Goal: Task Accomplishment & Management: Complete application form

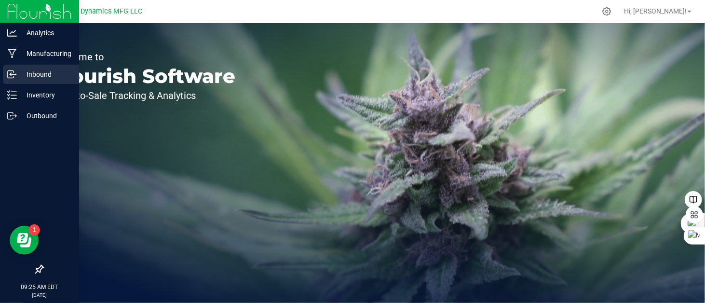
click at [13, 72] on icon at bounding box center [12, 74] width 10 height 10
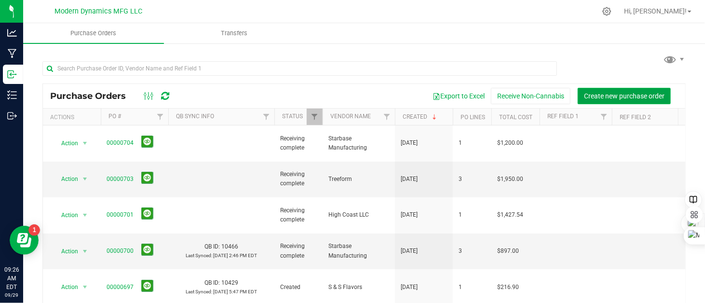
click at [604, 96] on span "Create new purchase order" at bounding box center [624, 96] width 81 height 8
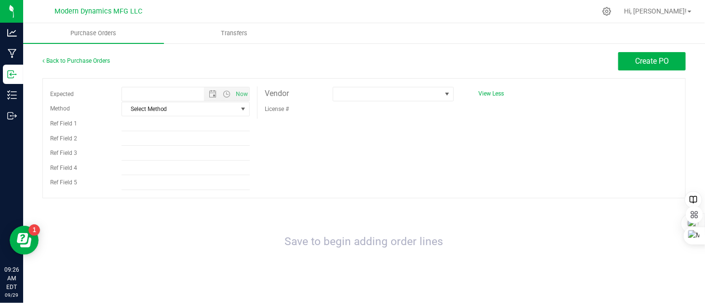
type input "9/29/2025 9:26 AM"
click at [366, 92] on span at bounding box center [387, 94] width 108 height 14
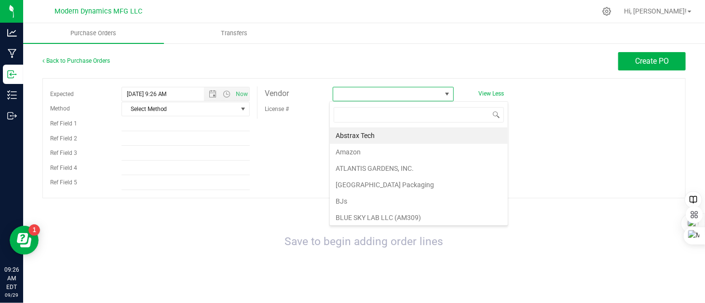
scroll to position [14, 120]
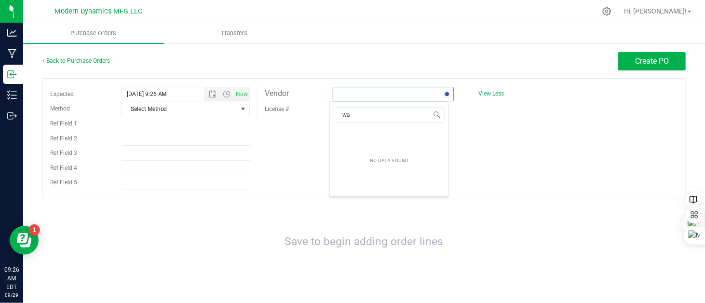
type input "wal"
click at [360, 133] on li "Wal-Mart" at bounding box center [389, 135] width 119 height 16
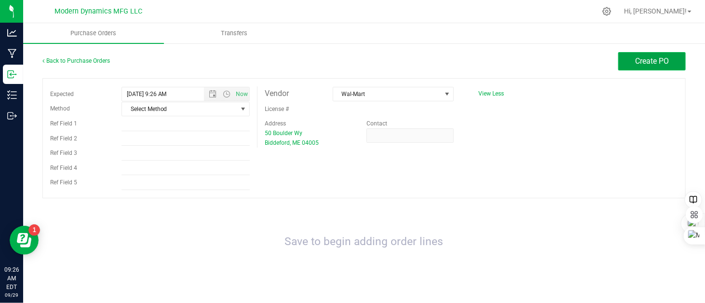
click at [658, 61] on span "Create PO" at bounding box center [652, 60] width 34 height 9
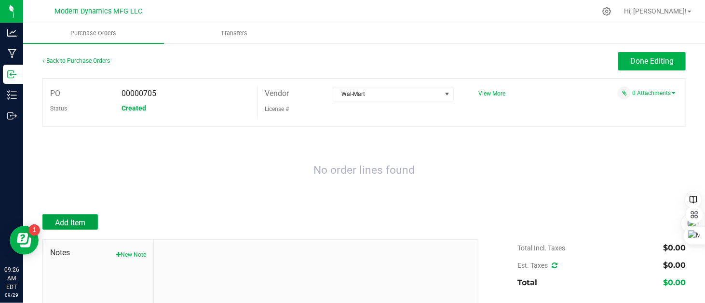
click at [87, 222] on button "Add Item" at bounding box center [69, 221] width 55 height 15
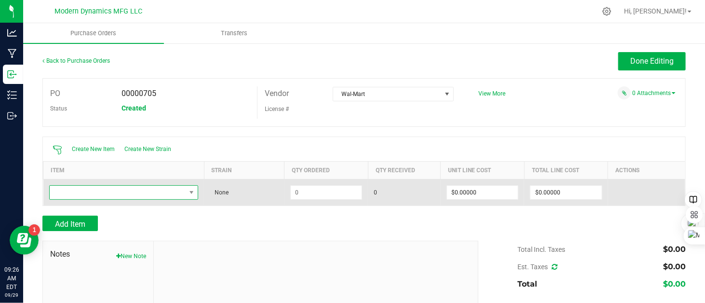
click at [104, 190] on span "NO DATA FOUND" at bounding box center [118, 193] width 136 height 14
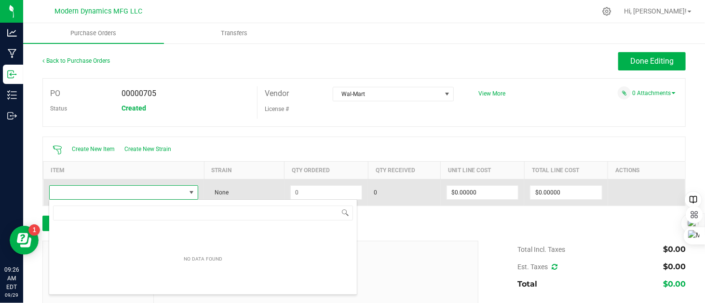
scroll to position [14, 146]
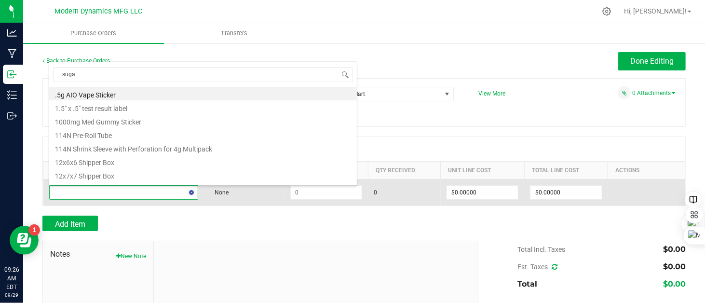
type input "sugar"
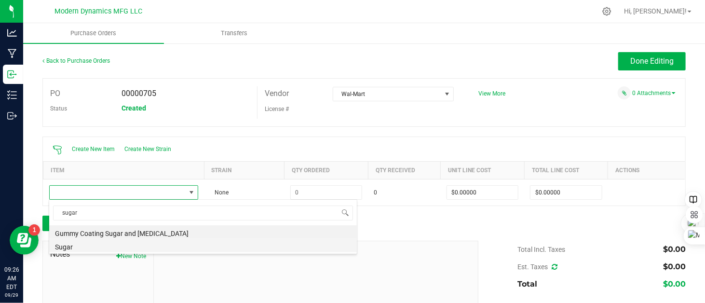
click at [83, 249] on li "Sugar" at bounding box center [203, 246] width 308 height 14
type input "$0.00168"
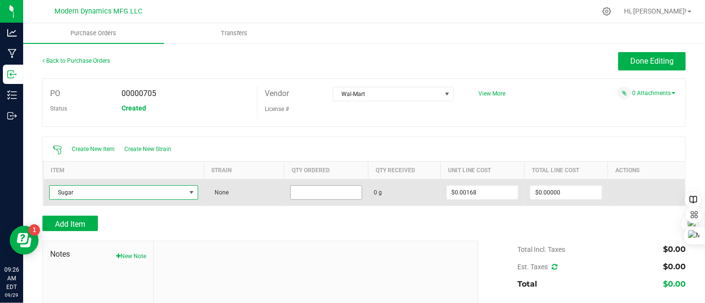
click at [319, 193] on input at bounding box center [326, 193] width 71 height 14
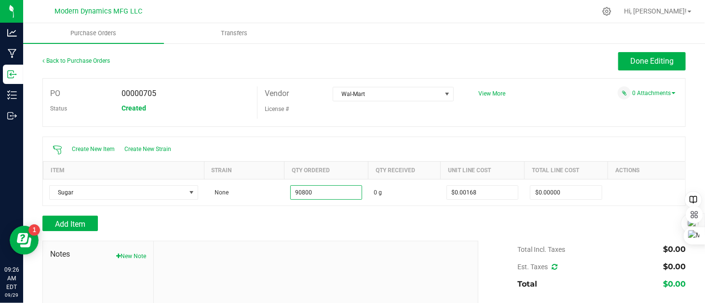
type input "90800.0000 g"
click at [411, 207] on div at bounding box center [363, 211] width 643 height 10
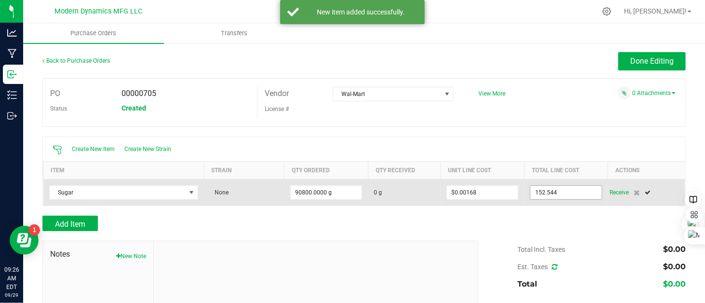
click at [567, 187] on input "152.544" at bounding box center [565, 193] width 71 height 14
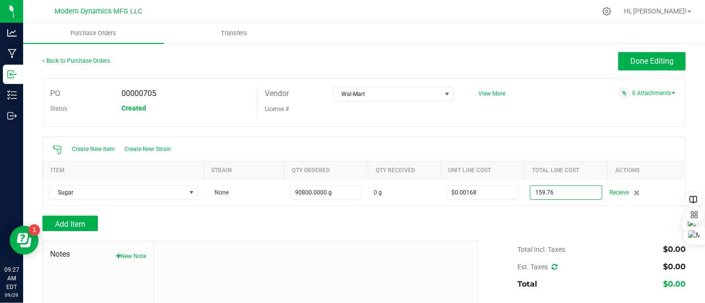
type input "$159.76000"
click at [506, 216] on div "Add Item" at bounding box center [363, 223] width 643 height 15
type input "90800"
type input "$0.00176"
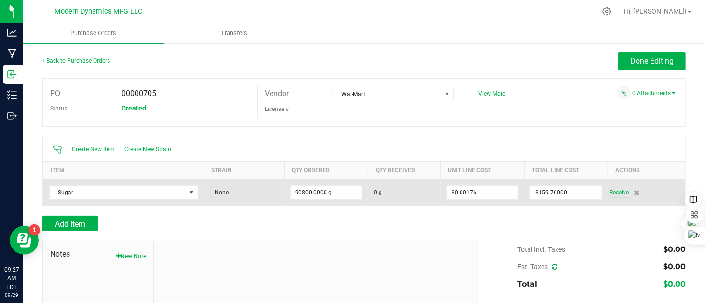
click at [612, 192] on span "Receive" at bounding box center [619, 193] width 19 height 12
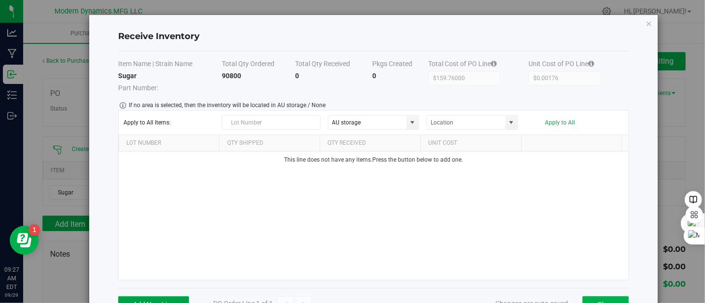
click at [176, 297] on button "Add New Line" at bounding box center [153, 304] width 71 height 16
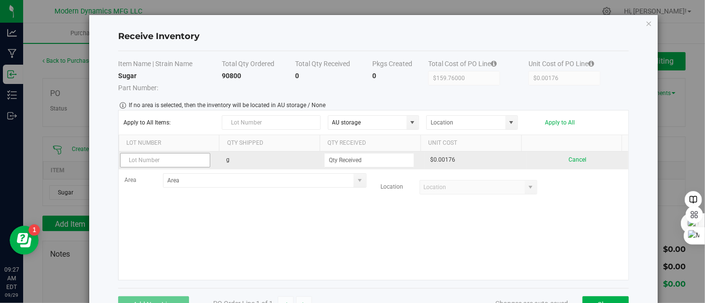
click at [176, 163] on input "text" at bounding box center [165, 160] width 91 height 14
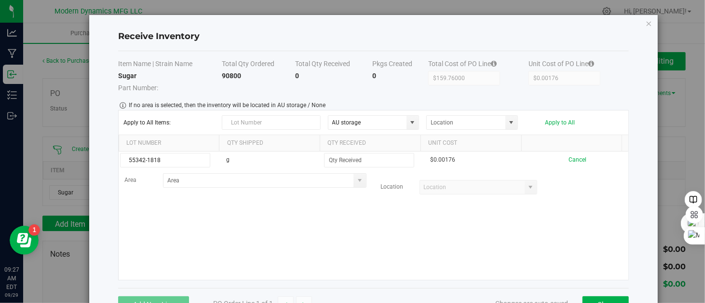
type input "55342-1818"
click at [236, 213] on div "55342-1818 g $0.00176 Cancel Area Location" at bounding box center [374, 215] width 510 height 128
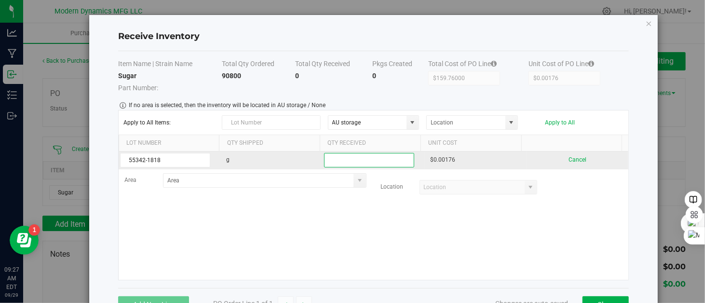
click at [332, 162] on input at bounding box center [370, 160] width 90 height 14
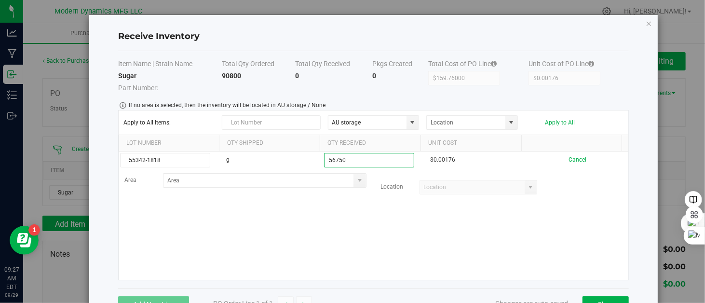
type input "56750.0000 g"
click at [347, 216] on kendo-grid-list "55342-1818 g 56750.0000 g $0.00176 Cancel Area Location" at bounding box center [374, 215] width 510 height 128
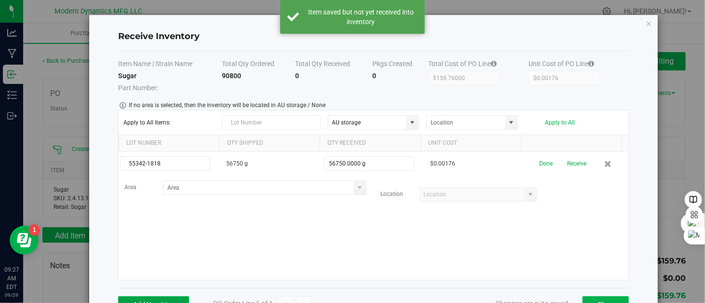
click at [171, 299] on button "Add New Line" at bounding box center [153, 304] width 71 height 16
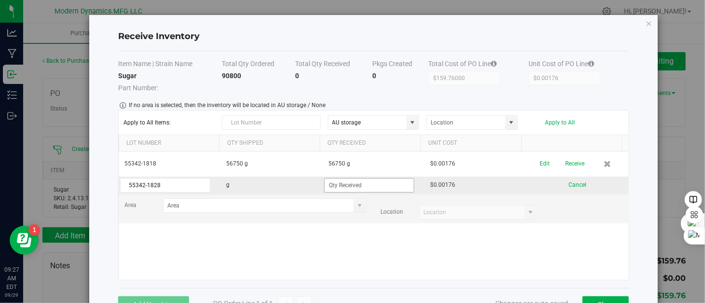
type input "55342-1828"
click at [372, 186] on input at bounding box center [370, 185] width 90 height 14
type input "11350.0000 g"
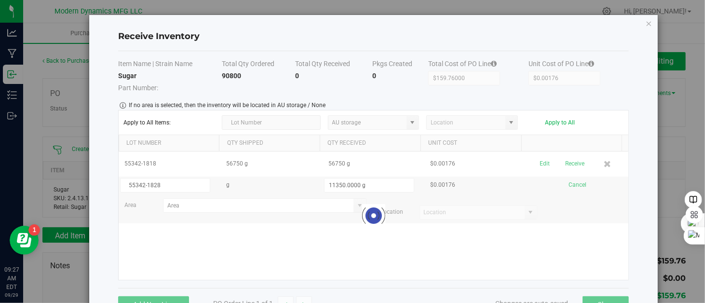
click at [375, 258] on kendo-grid-list "55342-1818 56750 g 56750 g $0.00176 Edit Receive 55342-1828 g 11350.0000 g $0.0…" at bounding box center [374, 215] width 510 height 128
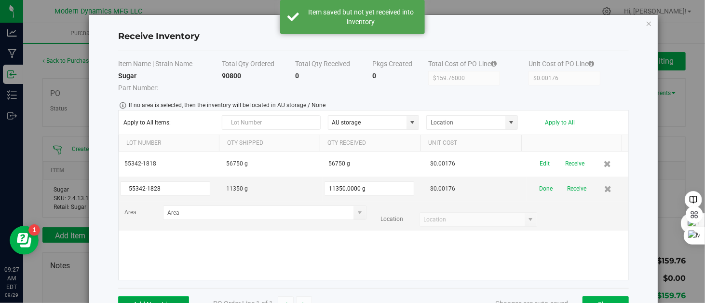
click at [179, 300] on button "Add New Line" at bounding box center [153, 304] width 71 height 16
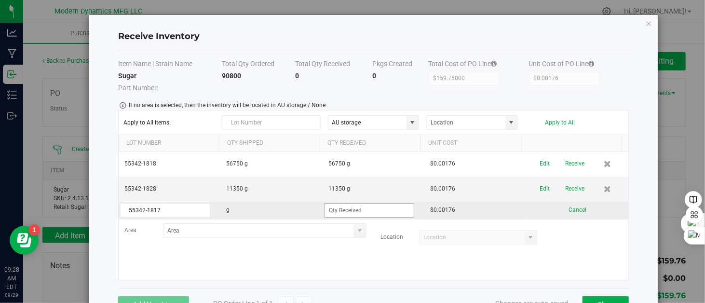
type input "55342-1817"
click at [374, 210] on input at bounding box center [370, 210] width 90 height 14
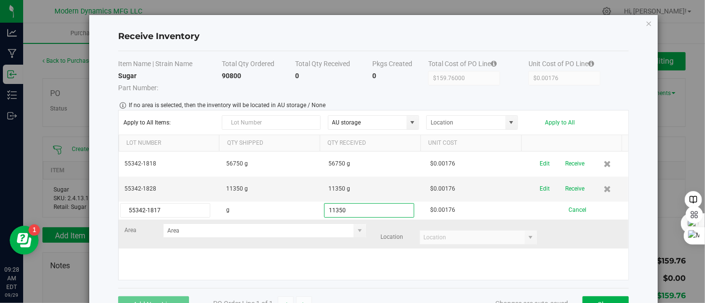
type input "11350.0000 g"
click at [335, 243] on kendo-grid-list "55342-1818 56750 g 56750 g $0.00176 Edit Receive 55342-1828 11350 g 11350 g $0.…" at bounding box center [374, 215] width 510 height 128
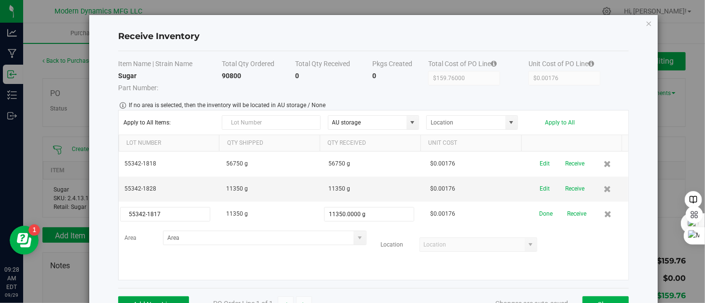
click at [165, 298] on button "Add New Line" at bounding box center [153, 304] width 71 height 16
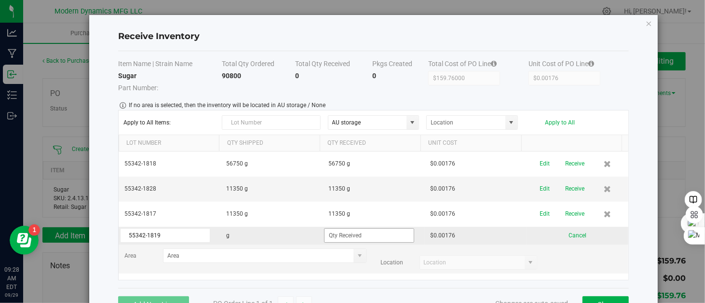
type input "55342-1819"
click at [379, 231] on input at bounding box center [370, 236] width 90 height 14
type input "11350.0000 g"
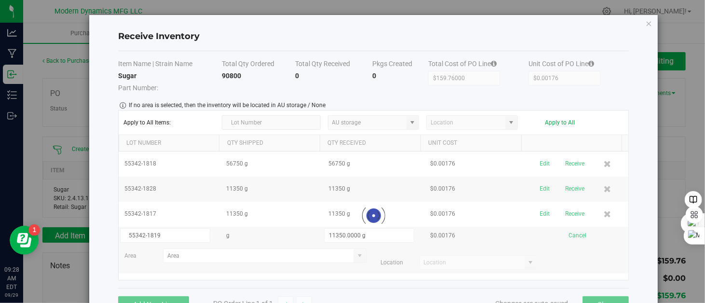
click at [578, 258] on kendo-grid-list "55342-1818 56750 g 56750 g $0.00176 Edit Receive 55342-1828 11350 g 11350 g $0.…" at bounding box center [374, 215] width 510 height 128
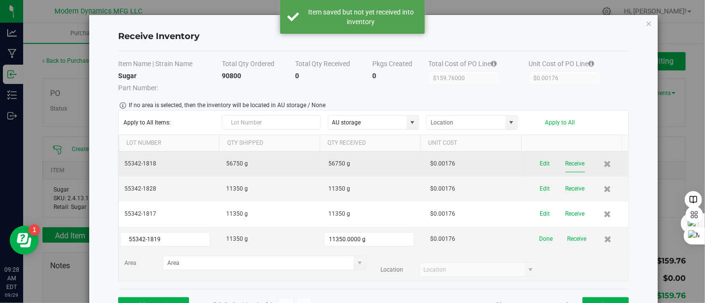
click at [566, 162] on button "Receive" at bounding box center [575, 163] width 19 height 17
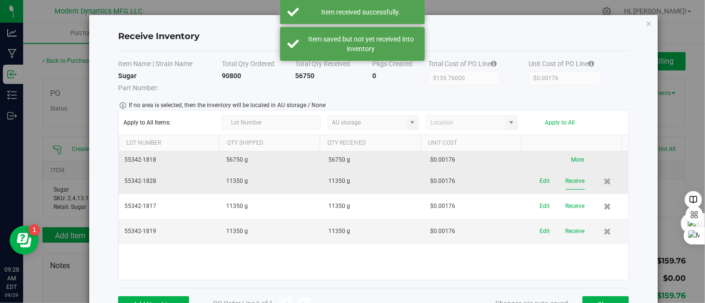
click at [566, 178] on button "Receive" at bounding box center [575, 181] width 19 height 17
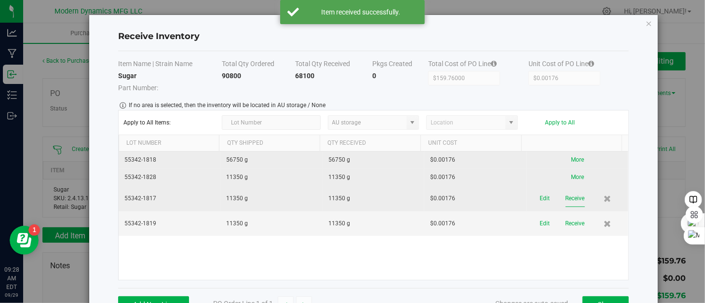
click at [566, 196] on button "Receive" at bounding box center [575, 198] width 19 height 17
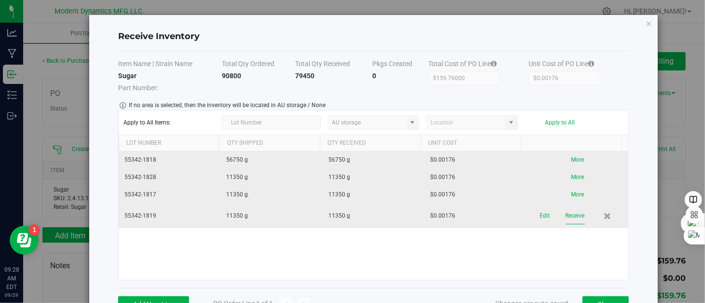
click at [566, 212] on button "Receive" at bounding box center [575, 215] width 19 height 17
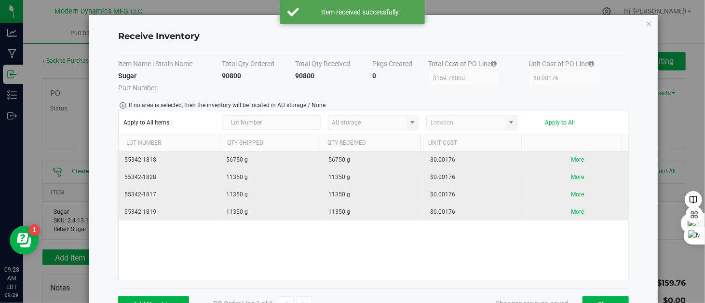
scroll to position [31, 0]
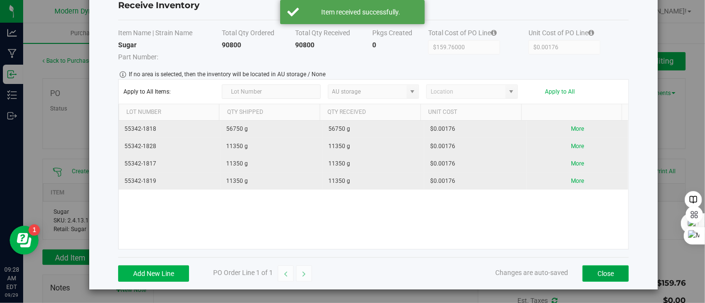
click at [593, 268] on button "Close" at bounding box center [606, 273] width 46 height 16
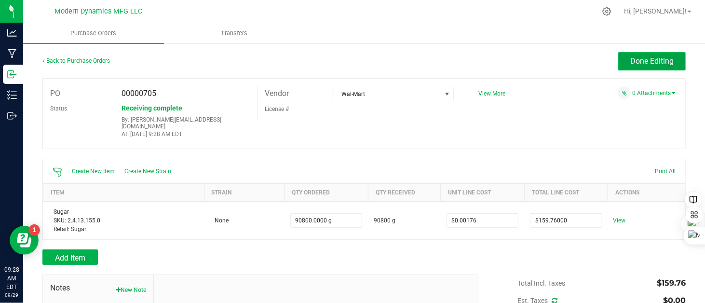
click at [630, 62] on span "Done Editing" at bounding box center [651, 60] width 43 height 9
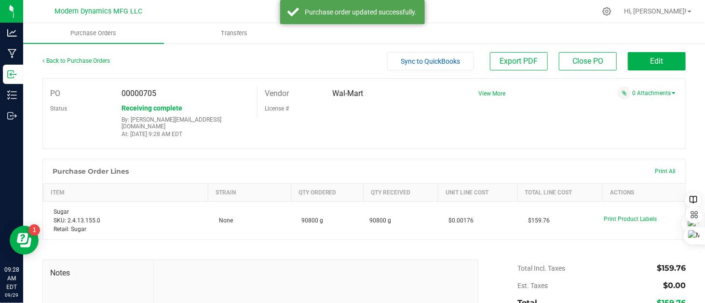
click at [430, 61] on span "Sync to QuickBooks" at bounding box center [430, 61] width 59 height 8
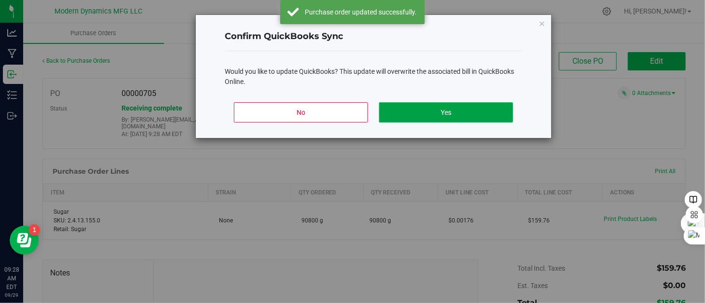
click at [434, 117] on button "Yes" at bounding box center [446, 112] width 134 height 20
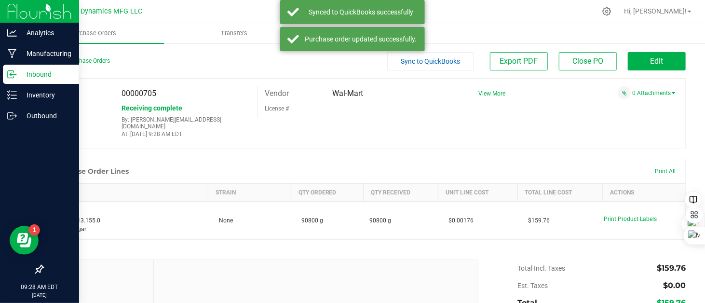
click at [14, 75] on icon at bounding box center [12, 74] width 10 height 10
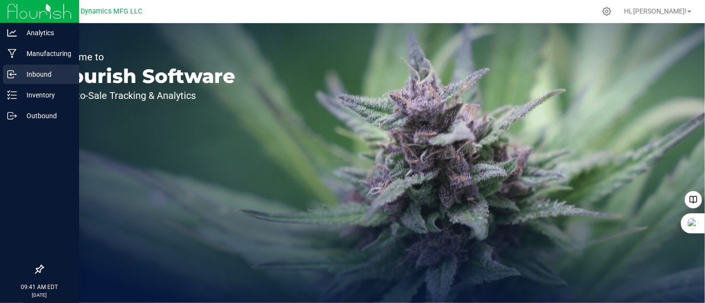
click at [8, 75] on icon at bounding box center [12, 74] width 10 height 10
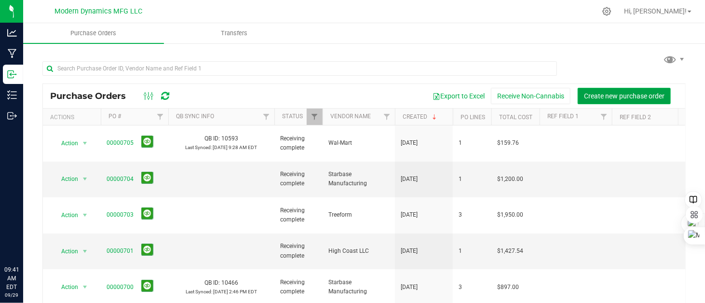
click at [612, 94] on span "Create new purchase order" at bounding box center [624, 96] width 81 height 8
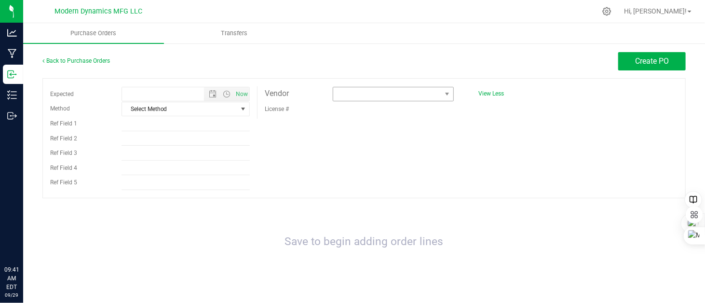
type input "[DATE] 9:41 AM"
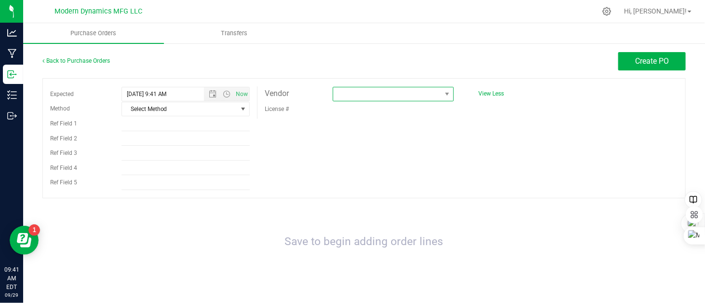
click at [364, 95] on span at bounding box center [387, 94] width 108 height 14
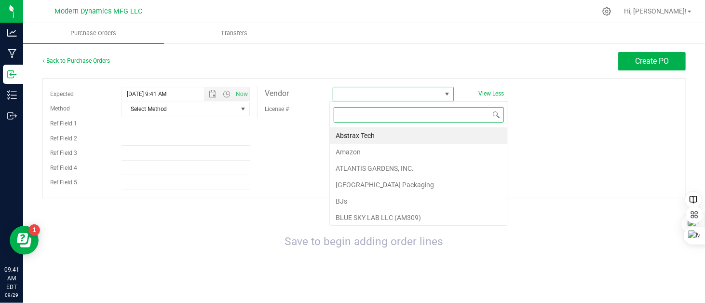
scroll to position [14, 120]
type input "am"
click at [355, 135] on li "Amazon" at bounding box center [419, 135] width 178 height 16
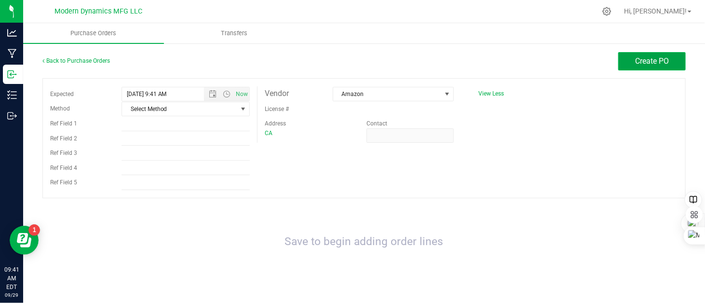
click at [638, 61] on span "Create PO" at bounding box center [652, 60] width 34 height 9
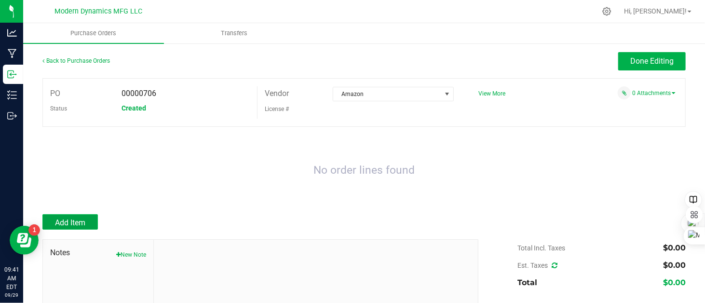
click at [86, 216] on button "Add Item" at bounding box center [69, 221] width 55 height 15
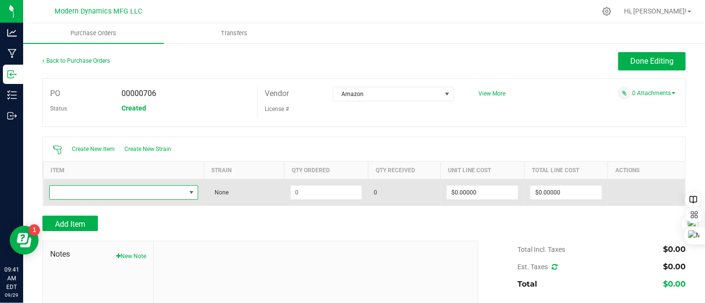
click at [113, 190] on span "NO DATA FOUND" at bounding box center [118, 193] width 136 height 14
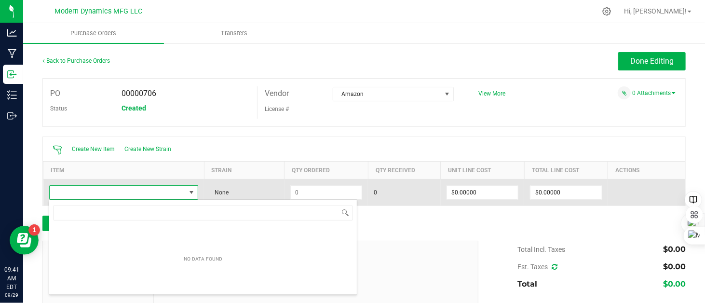
scroll to position [14, 146]
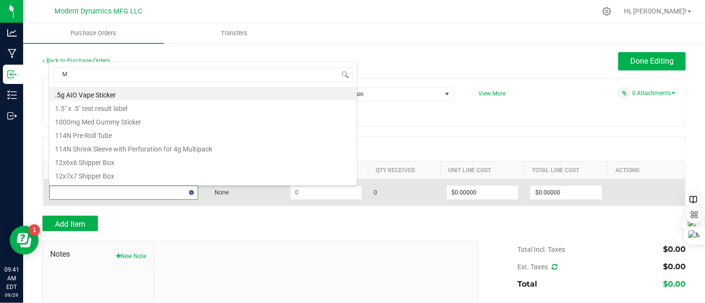
type input "MC"
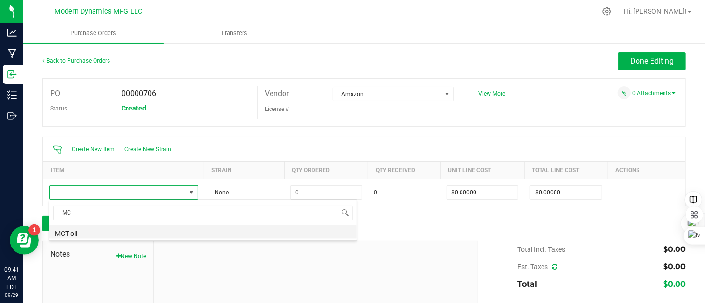
click at [87, 229] on li "MCT oil" at bounding box center [203, 232] width 308 height 14
type input "$0.02000"
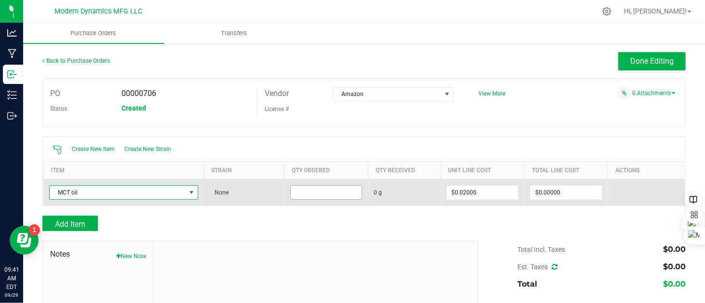
click at [332, 194] on input at bounding box center [326, 193] width 71 height 14
type input "7570.0000 g"
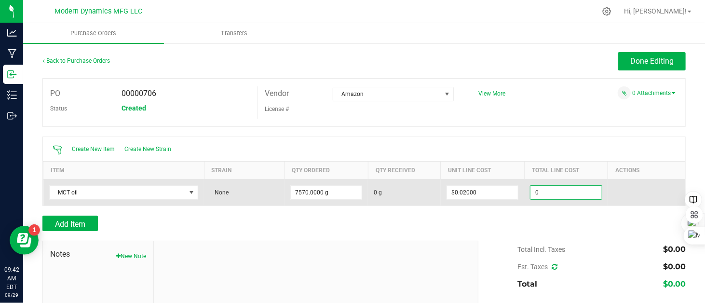
click at [574, 197] on input "0" at bounding box center [565, 193] width 71 height 14
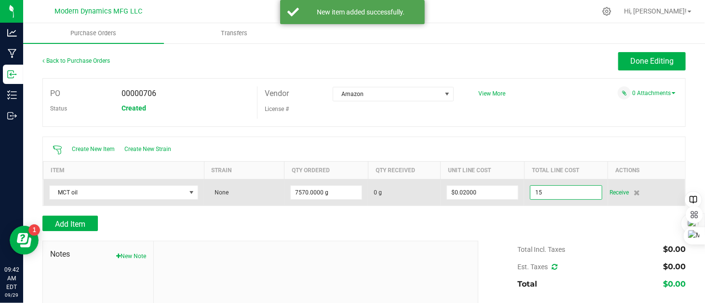
type input "1"
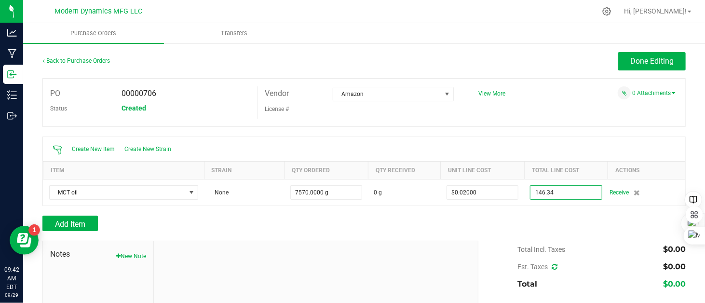
type input "$146.34000"
click at [564, 120] on div "PO 00000706 Status Created Vendor Amazon License # View More" at bounding box center [363, 102] width 643 height 49
type input "7570"
type input "$0.01933"
click at [95, 225] on button "Add Item" at bounding box center [69, 223] width 55 height 15
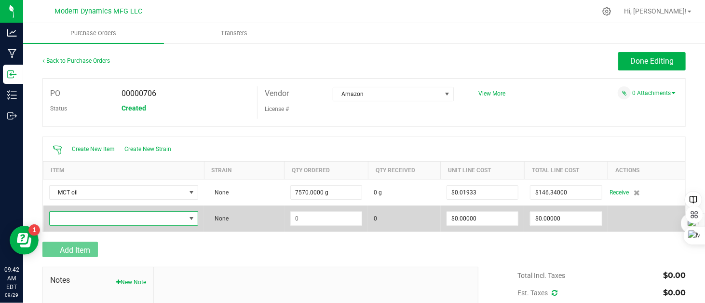
click at [95, 219] on span "NO DATA FOUND" at bounding box center [118, 219] width 136 height 14
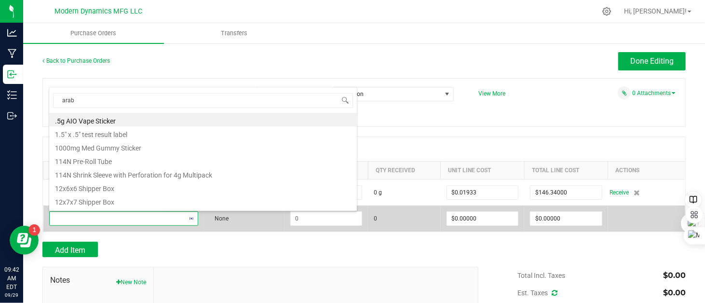
type input "arabi"
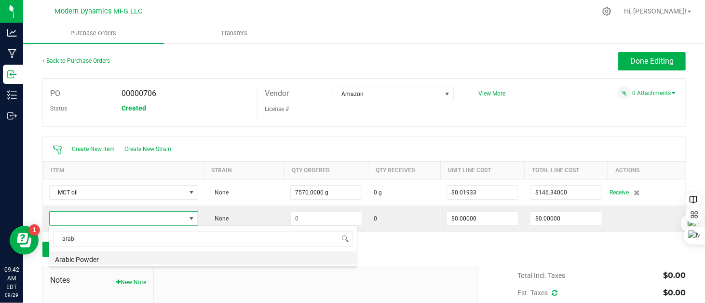
click at [104, 257] on li "Arabic Powder" at bounding box center [203, 258] width 308 height 14
type input "$0.08740"
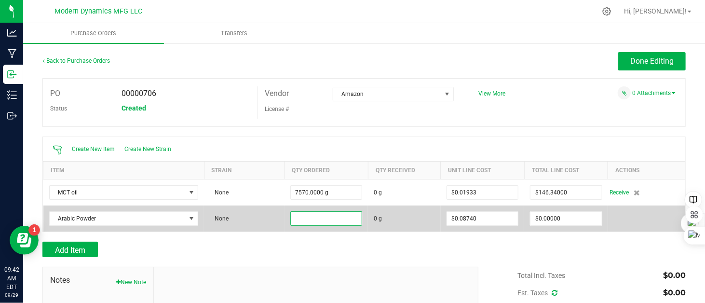
click at [309, 220] on input at bounding box center [326, 219] width 71 height 14
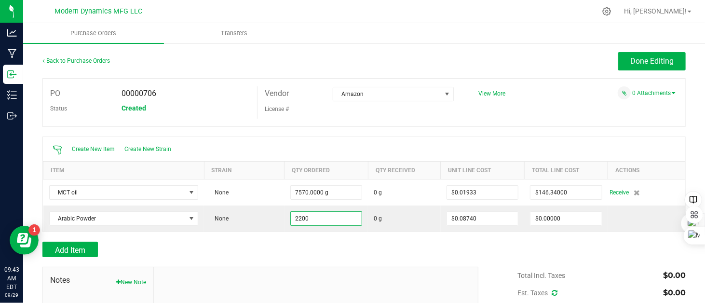
type input "2200.0000 g"
click at [308, 244] on div "Add Item" at bounding box center [256, 249] width 429 height 15
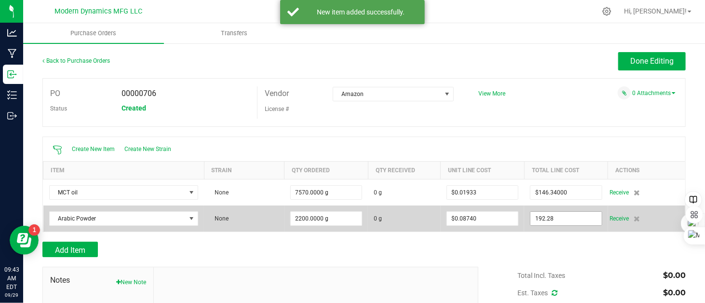
click at [580, 218] on input "192.28" at bounding box center [565, 219] width 71 height 14
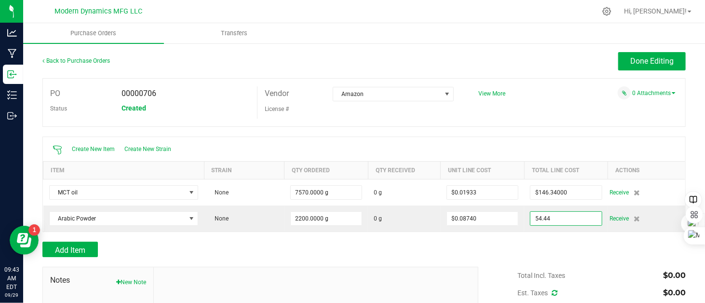
type input "$54.44000"
click at [525, 260] on div at bounding box center [363, 262] width 643 height 10
type input "2200"
type input "$0.02475"
click at [552, 289] on icon at bounding box center [555, 292] width 6 height 7
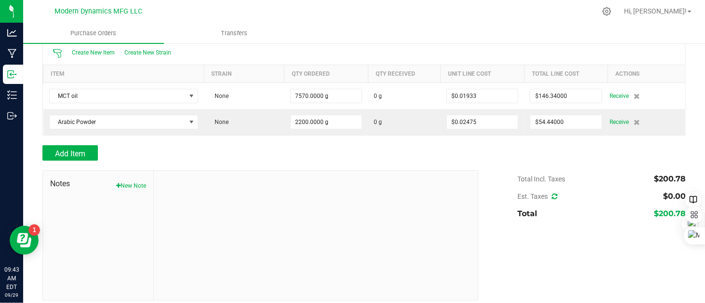
scroll to position [48, 0]
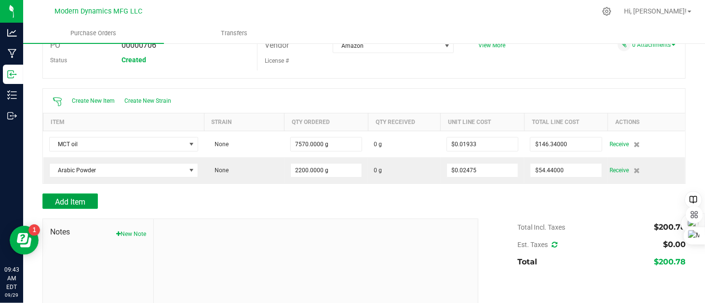
click at [73, 202] on span "Add Item" at bounding box center [70, 201] width 30 height 9
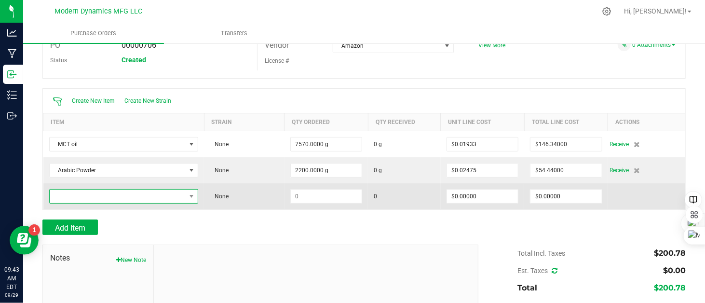
click at [83, 197] on span "NO DATA FOUND" at bounding box center [118, 197] width 136 height 14
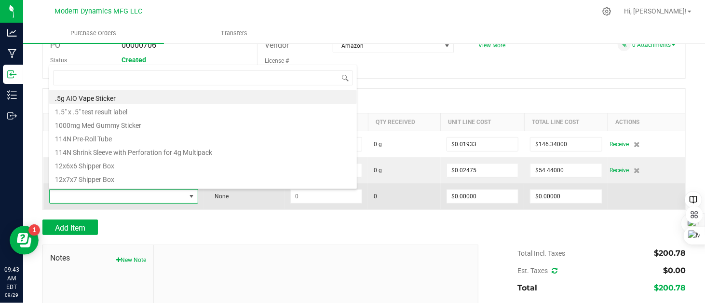
scroll to position [14, 146]
type input "shi"
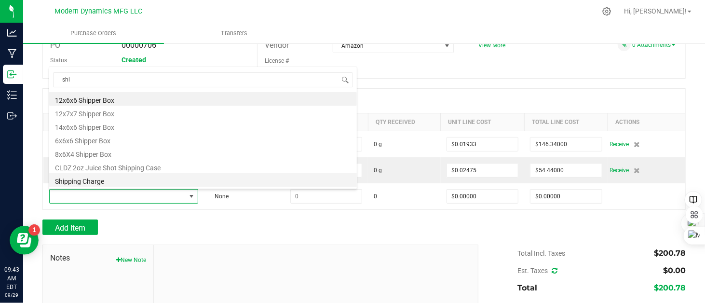
click at [95, 183] on li "Shipping Charge" at bounding box center [203, 180] width 308 height 14
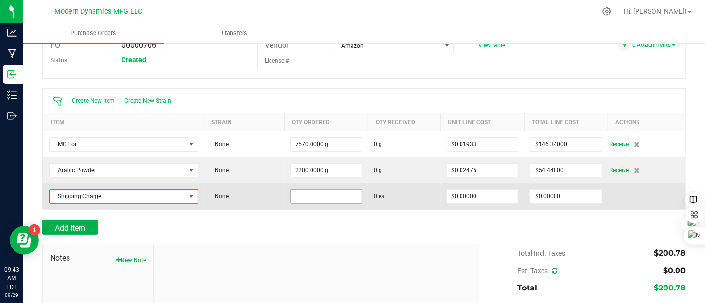
click at [329, 192] on input at bounding box center [326, 197] width 71 height 14
type input "1 ea"
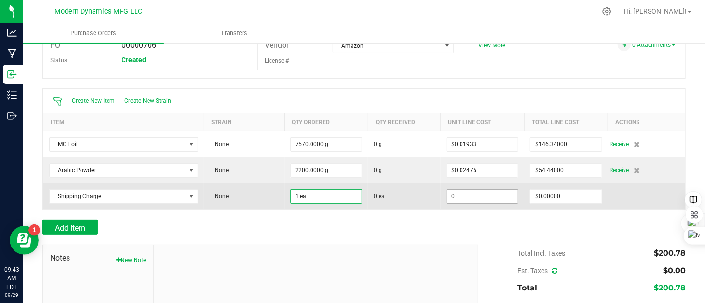
click at [487, 196] on input "0" at bounding box center [482, 197] width 71 height 14
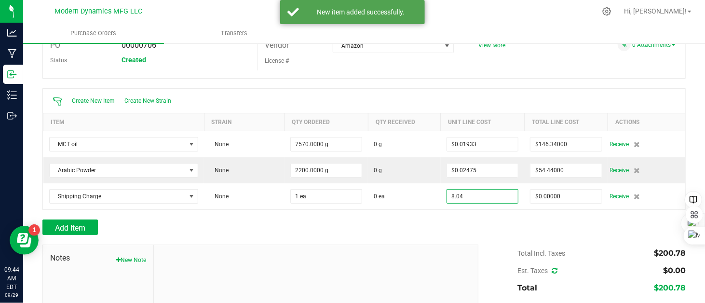
type input "$8.04000"
click at [468, 221] on div "Add Item" at bounding box center [363, 226] width 643 height 15
type input "1"
type input "$8.04000"
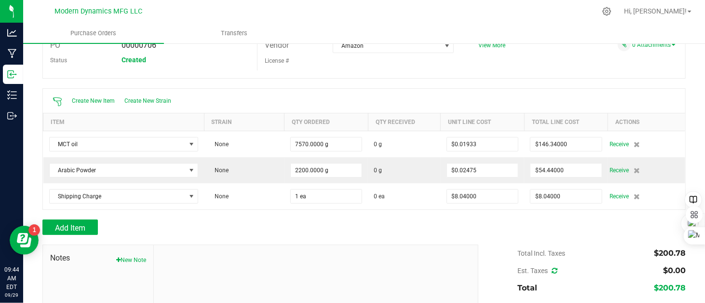
click at [552, 270] on icon at bounding box center [555, 270] width 6 height 7
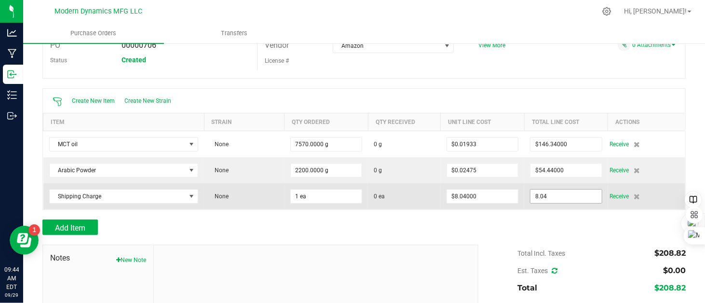
click at [560, 196] on input "8.04" at bounding box center [565, 197] width 71 height 14
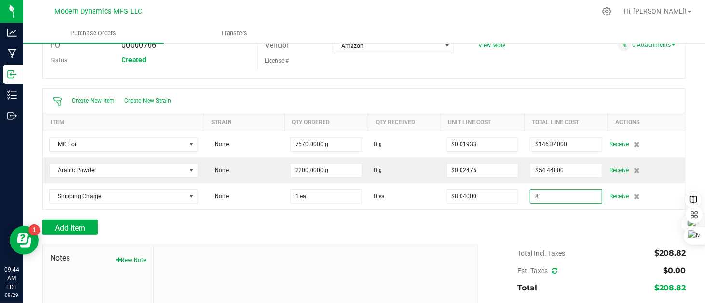
type input "$8.00000"
click at [511, 229] on div "Add Item" at bounding box center [363, 226] width 643 height 15
type input "1"
type input "$8.00000"
click at [552, 270] on icon at bounding box center [555, 270] width 6 height 7
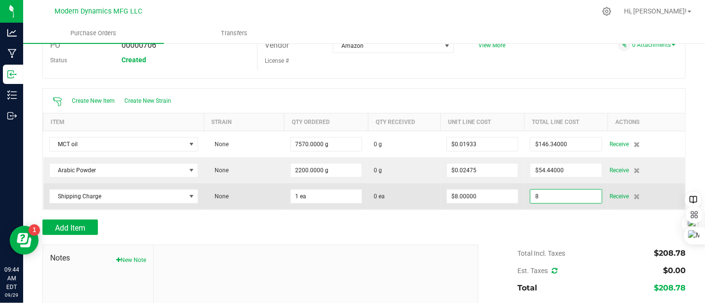
click at [571, 197] on input "8" at bounding box center [565, 197] width 71 height 14
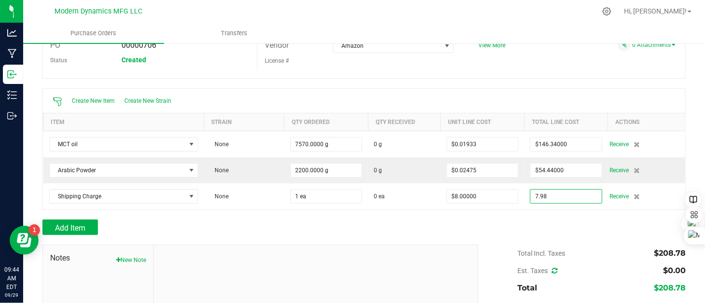
type input "$7.98000"
click at [560, 216] on div at bounding box center [363, 215] width 643 height 10
type input "1"
type input "$7.98000"
click at [552, 271] on icon at bounding box center [555, 270] width 6 height 7
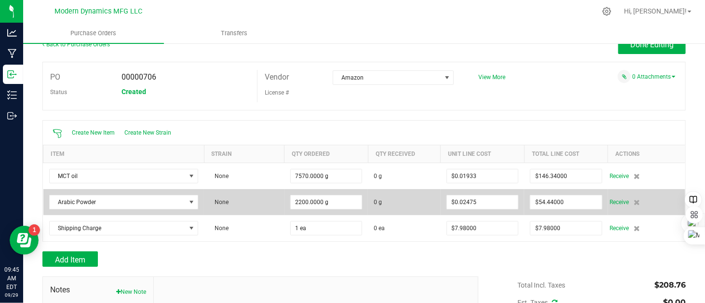
scroll to position [0, 0]
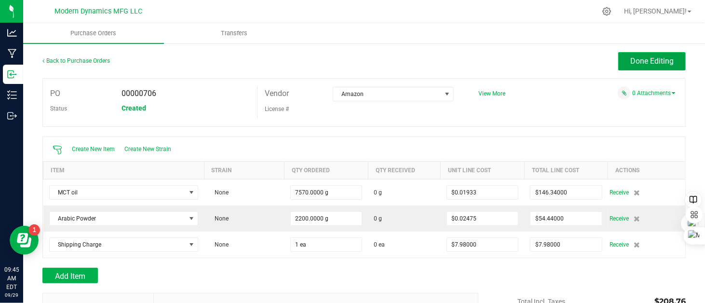
click at [638, 65] on span "Done Editing" at bounding box center [651, 60] width 43 height 9
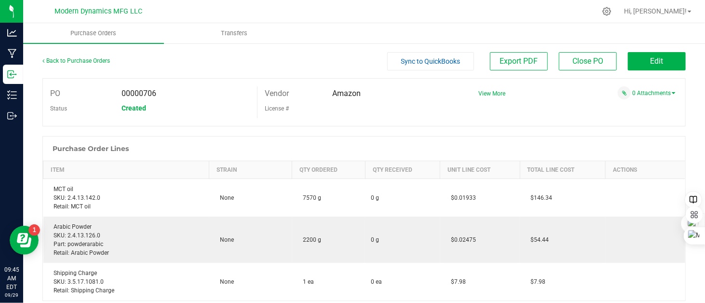
click at [401, 63] on span "Sync to QuickBooks" at bounding box center [430, 61] width 59 height 8
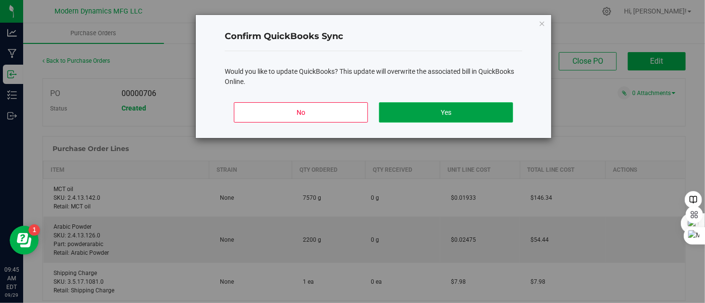
click at [449, 113] on button "Yes" at bounding box center [446, 112] width 134 height 20
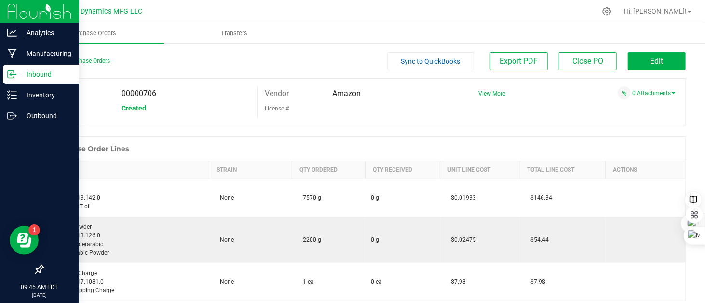
click at [12, 69] on div "Inbound" at bounding box center [41, 74] width 76 height 19
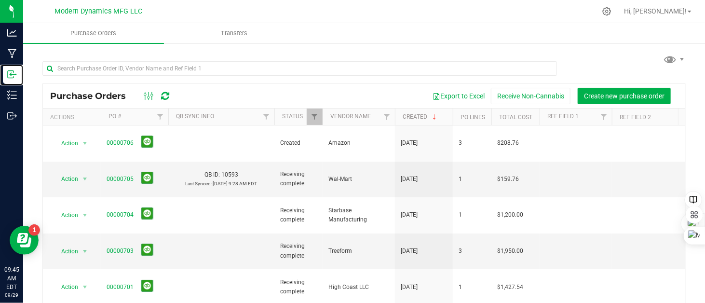
drag, startPoint x: 15, startPoint y: 77, endPoint x: 166, endPoint y: 101, distance: 153.4
click at [15, 76] on icon at bounding box center [12, 74] width 10 height 10
click at [599, 94] on span "Create new purchase order" at bounding box center [624, 96] width 81 height 8
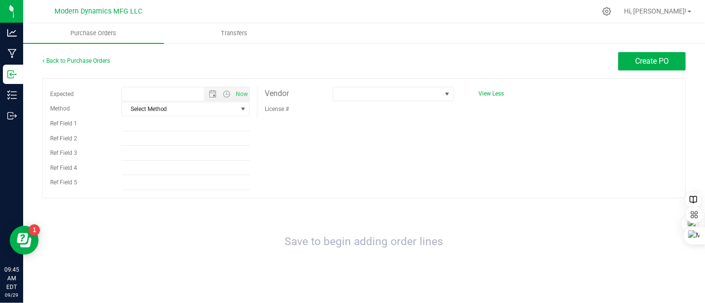
type input "[DATE] 9:45 AM"
click at [369, 92] on span at bounding box center [387, 94] width 108 height 14
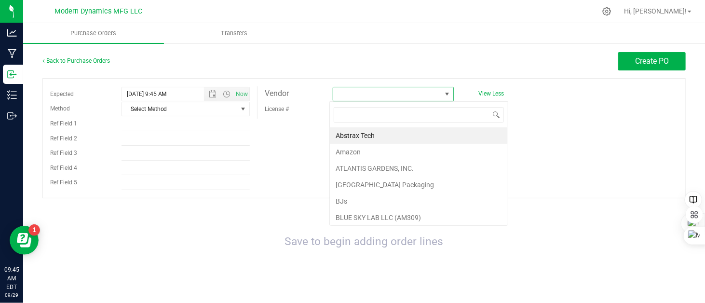
scroll to position [14, 120]
type input "web"
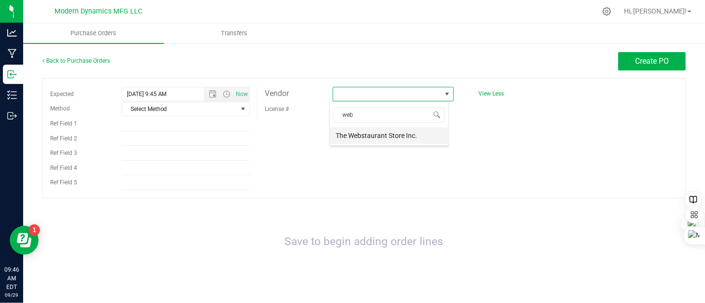
click at [357, 138] on li "The Webstaurant Store Inc." at bounding box center [389, 135] width 119 height 16
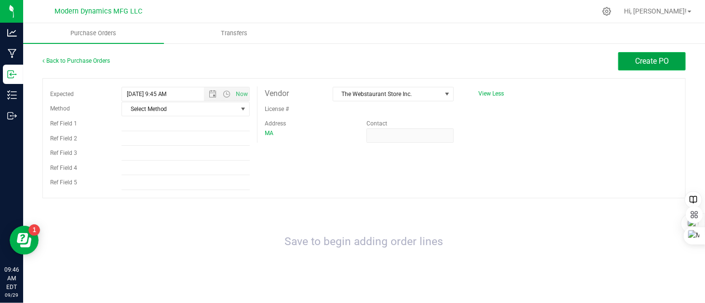
click at [640, 65] on span "Create PO" at bounding box center [652, 60] width 34 height 9
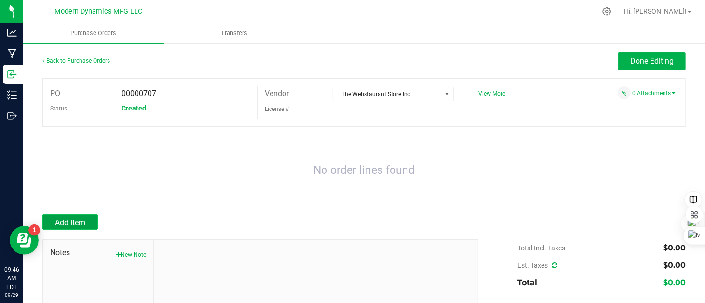
click at [82, 219] on span "Add Item" at bounding box center [70, 222] width 30 height 9
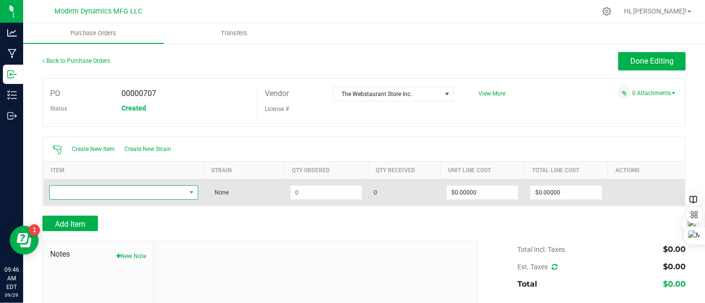
click at [104, 193] on span "NO DATA FOUND" at bounding box center [118, 193] width 136 height 14
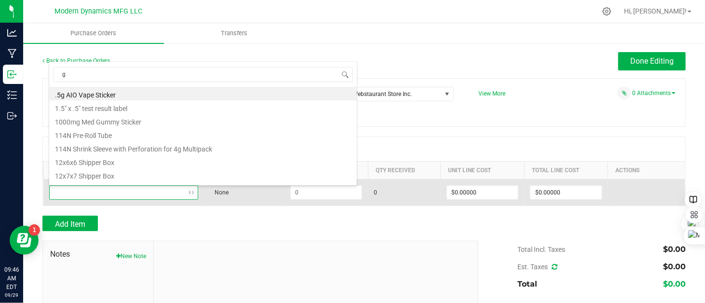
scroll to position [14, 146]
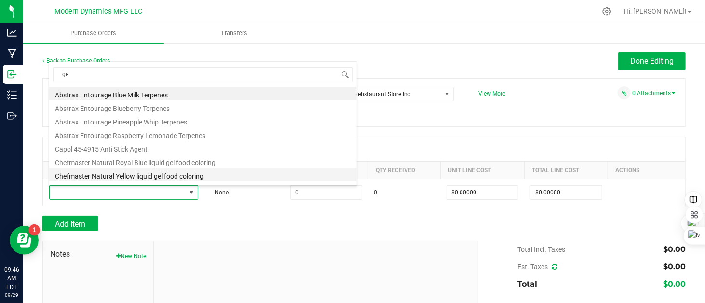
type input "gel"
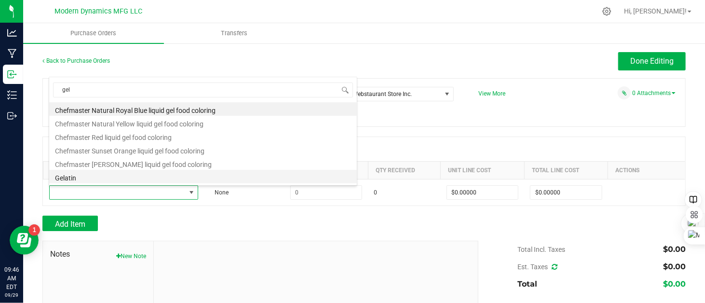
click at [94, 180] on li "Gelatin" at bounding box center [203, 177] width 308 height 14
type input "$0.07490"
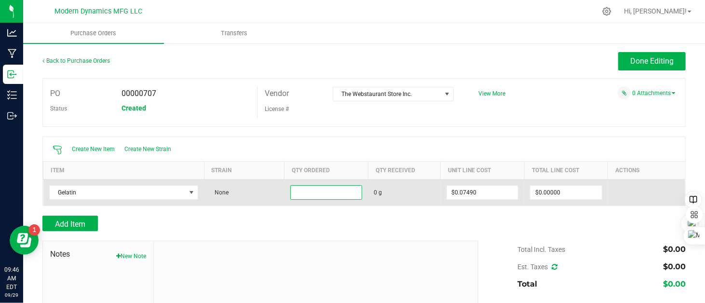
click at [314, 187] on input at bounding box center [326, 193] width 71 height 14
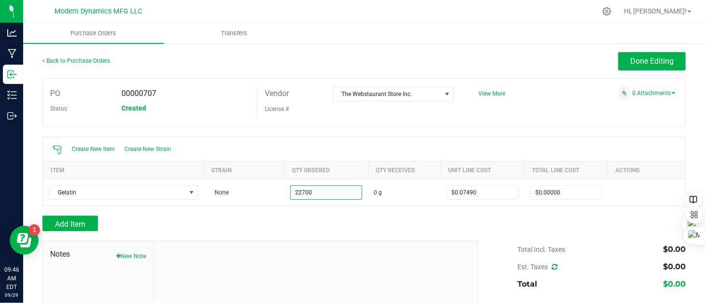
type input "22700.0000 g"
click at [328, 216] on div "Add Item" at bounding box center [256, 223] width 429 height 15
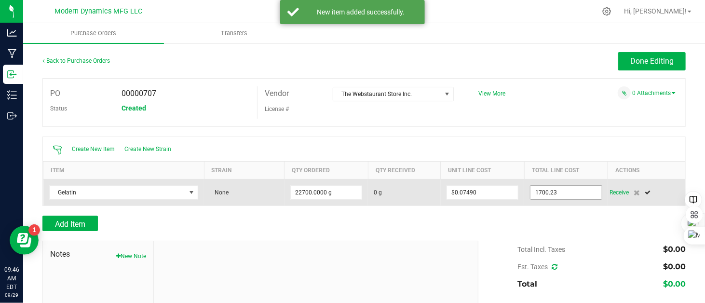
click at [563, 193] on input "1700.23" at bounding box center [565, 193] width 71 height 14
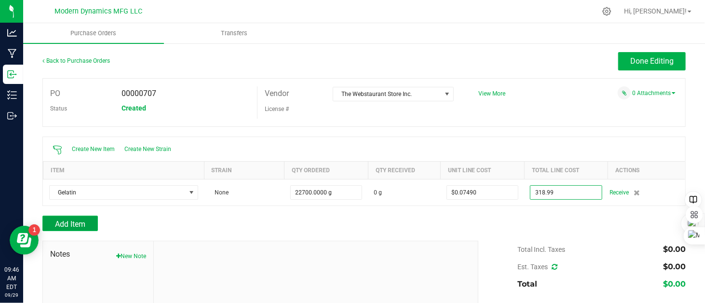
type input "$318.99000"
click at [89, 220] on button "Add Item" at bounding box center [69, 223] width 55 height 15
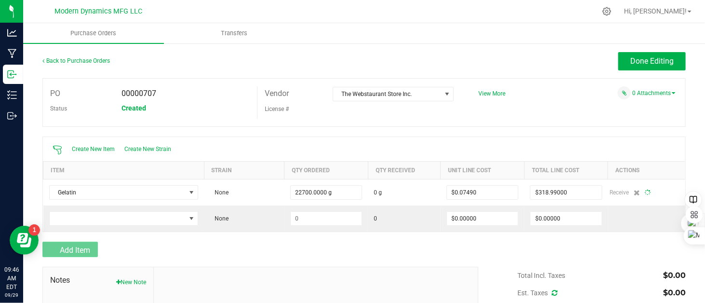
type input "22700"
type input "$0.01405"
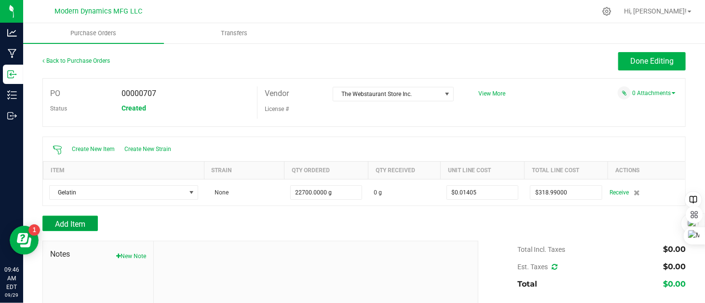
click at [89, 222] on button "Add Item" at bounding box center [69, 223] width 55 height 15
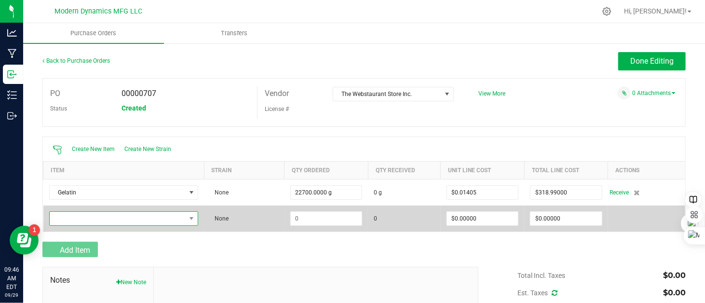
click at [89, 220] on span "NO DATA FOUND" at bounding box center [118, 219] width 136 height 14
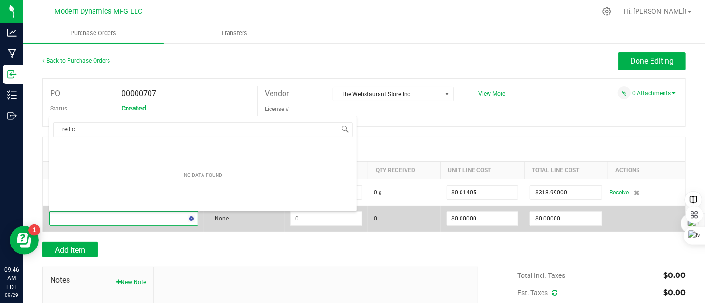
type input "red"
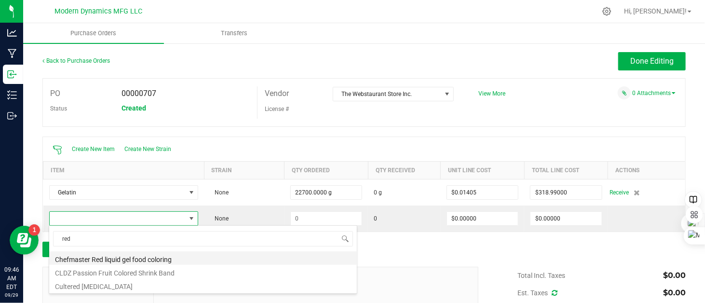
click at [110, 260] on li "Chefmaster Red liquid gel food coloring" at bounding box center [203, 258] width 308 height 14
type input "$0.11700"
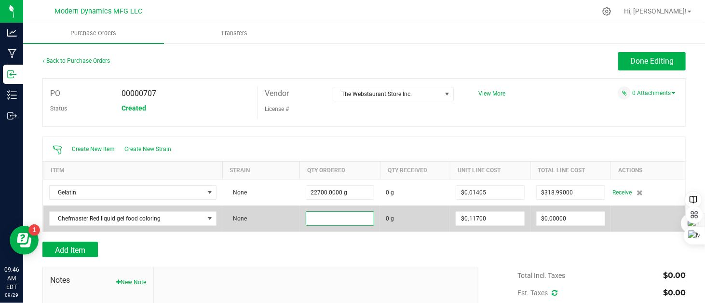
click at [319, 218] on input at bounding box center [340, 219] width 68 height 14
click at [326, 223] on input at bounding box center [340, 219] width 68 height 14
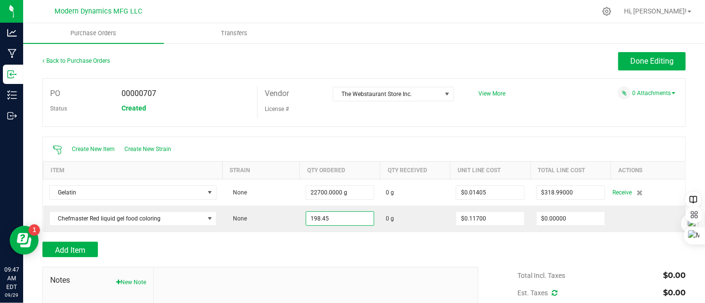
type input "198.4500 g"
click at [509, 257] on div at bounding box center [363, 262] width 643 height 10
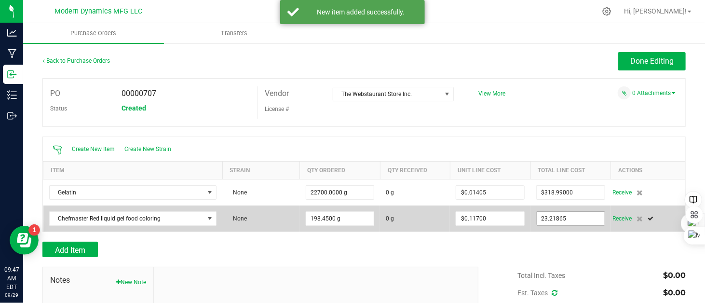
click at [566, 220] on input "23.21865" at bounding box center [571, 219] width 68 height 14
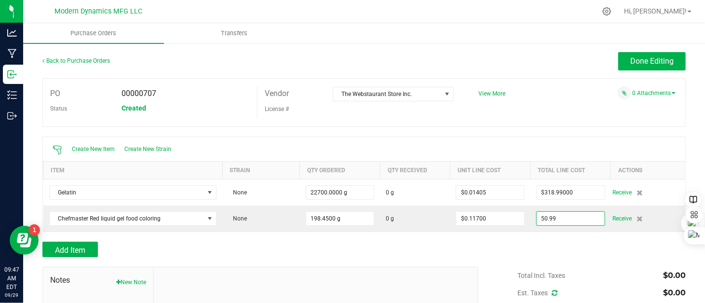
type input "$50.99000"
click at [556, 240] on div at bounding box center [363, 237] width 643 height 10
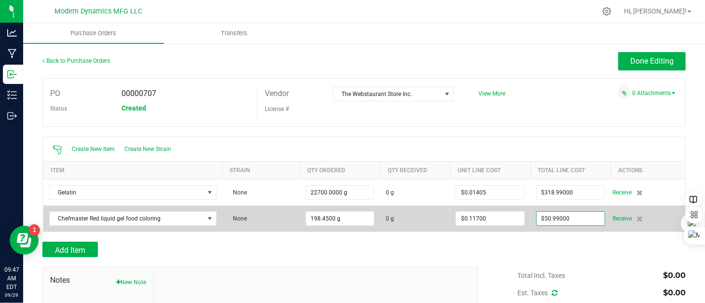
type input "198"
type input "$0.25694"
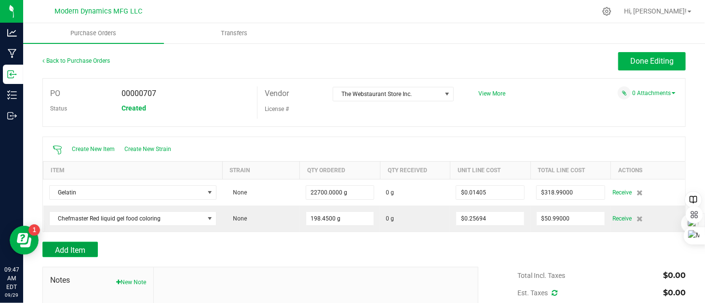
click at [79, 247] on span "Add Item" at bounding box center [70, 249] width 30 height 9
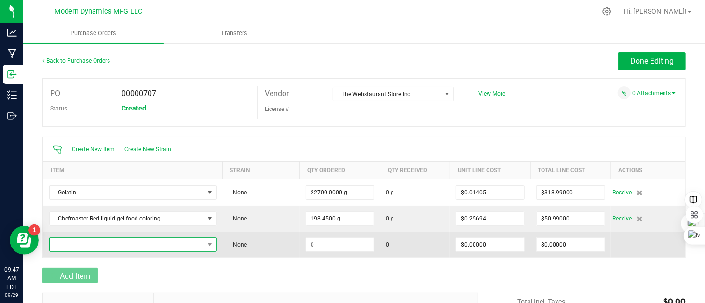
click at [95, 245] on span "NO DATA FOUND" at bounding box center [127, 245] width 155 height 14
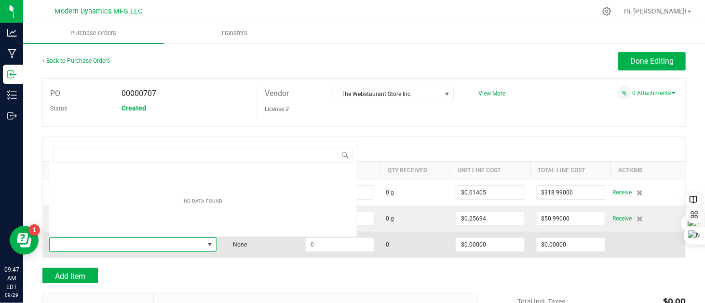
scroll to position [14, 163]
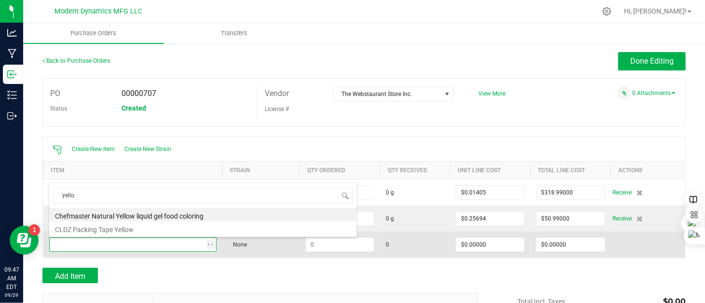
type input "yellow"
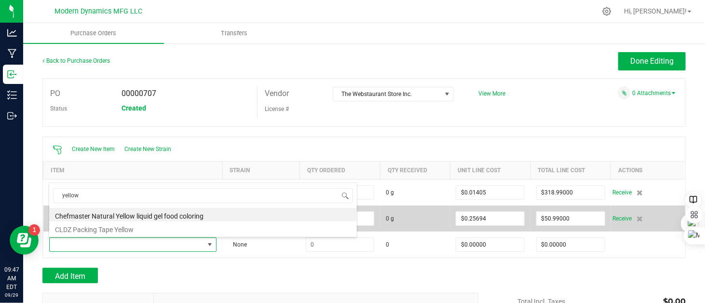
click at [135, 215] on li "Chefmaster Natural Yellow liquid gel food coloring" at bounding box center [203, 215] width 308 height 14
type input "$0.11700"
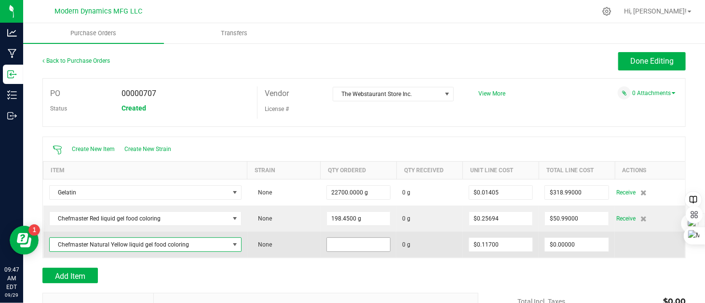
click at [350, 246] on input at bounding box center [359, 245] width 64 height 14
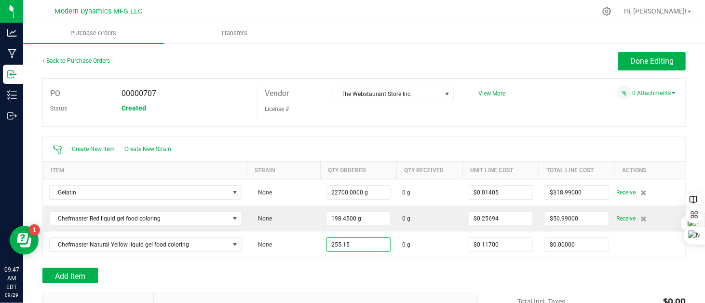
type input "255.1500 g"
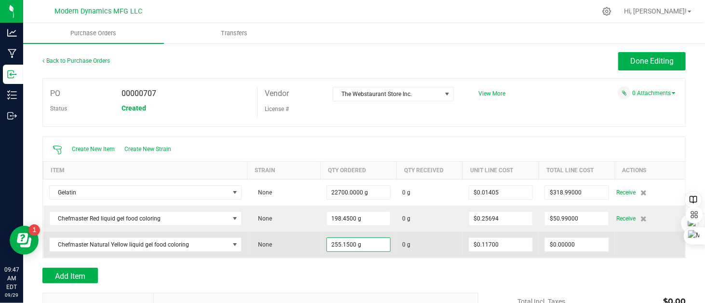
drag, startPoint x: 467, startPoint y: 257, endPoint x: 530, endPoint y: 253, distance: 63.3
click at [468, 258] on div at bounding box center [363, 263] width 643 height 10
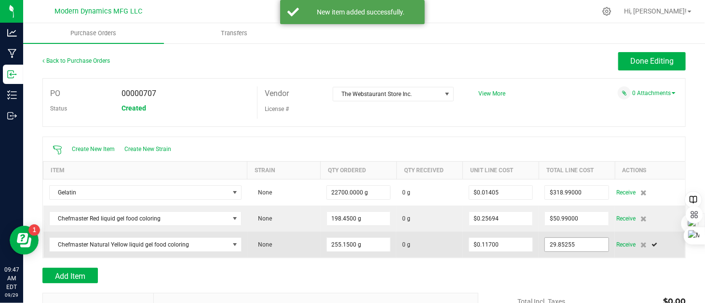
click at [570, 244] on input "29.85255" at bounding box center [577, 245] width 64 height 14
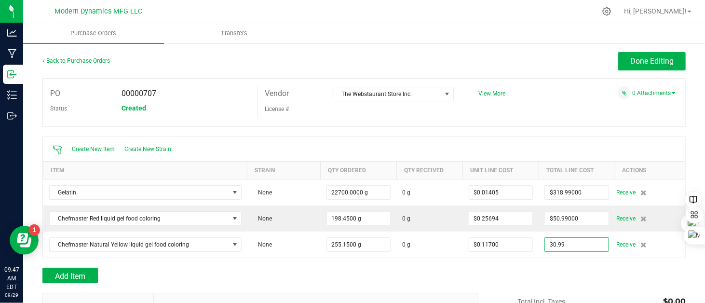
type input "$30.99000"
click at [509, 259] on div at bounding box center [363, 263] width 643 height 10
type input "255"
type input "$0.12146"
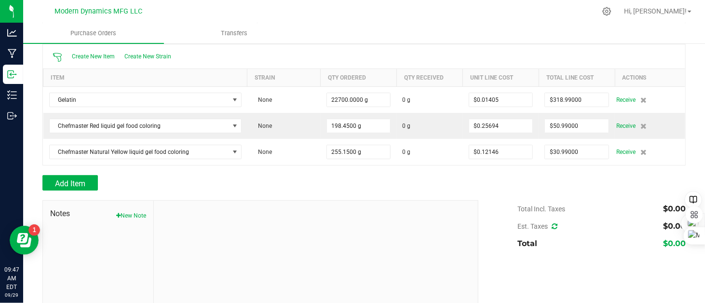
scroll to position [129, 0]
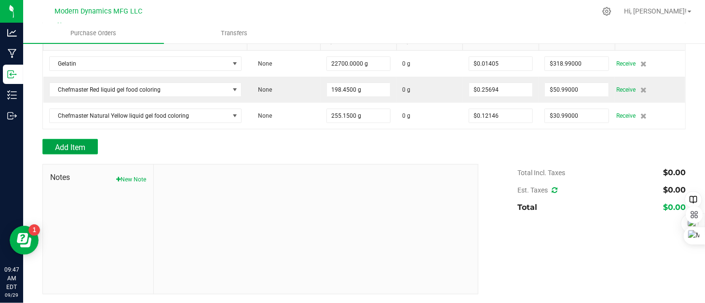
click at [85, 146] on span "Add Item" at bounding box center [70, 147] width 30 height 9
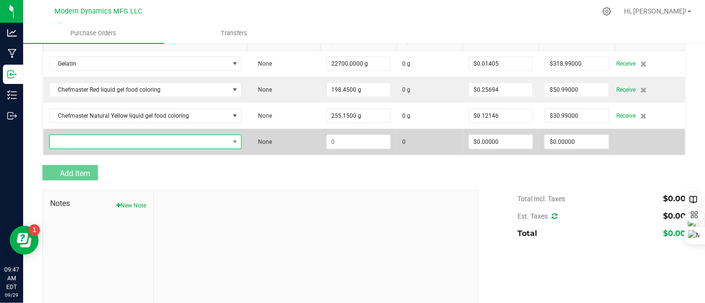
click at [91, 141] on span "NO DATA FOUND" at bounding box center [139, 142] width 179 height 14
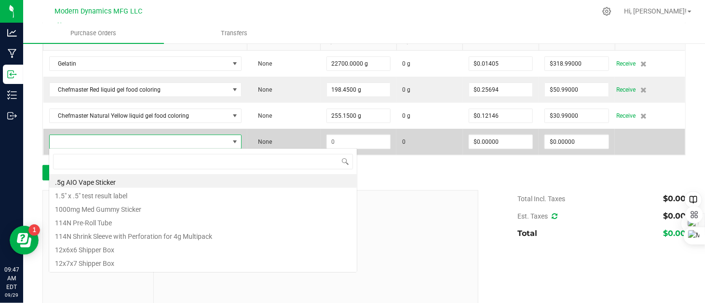
scroll to position [14, 186]
type input "shipping"
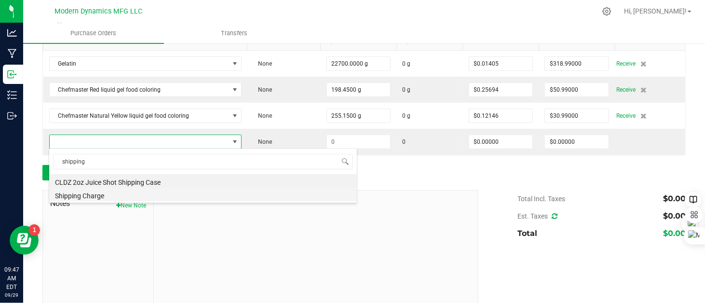
click at [98, 194] on li "Shipping Charge" at bounding box center [203, 195] width 308 height 14
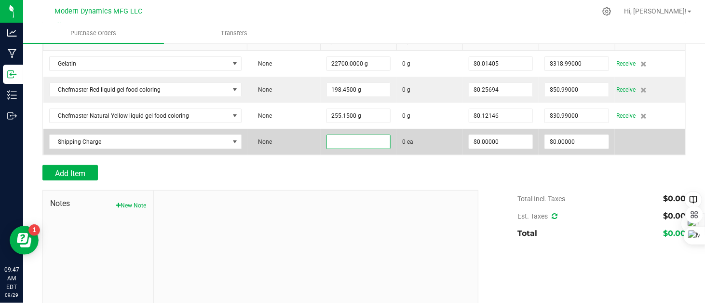
click at [360, 141] on input at bounding box center [359, 142] width 64 height 14
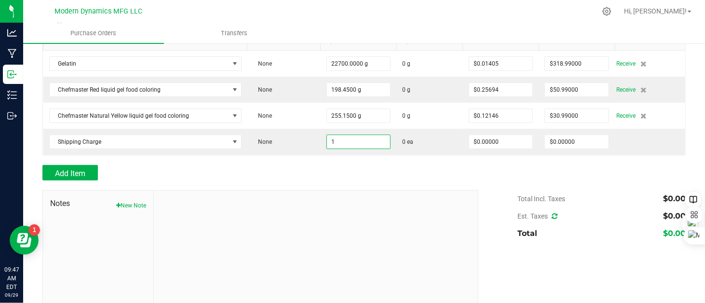
type input "1 ea"
drag, startPoint x: 403, startPoint y: 170, endPoint x: 443, endPoint y: 162, distance: 41.0
click at [405, 170] on div "Add Item" at bounding box center [256, 172] width 429 height 15
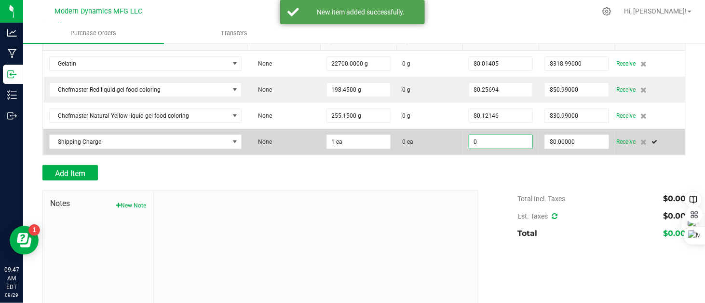
click at [484, 144] on input "0" at bounding box center [501, 142] width 64 height 14
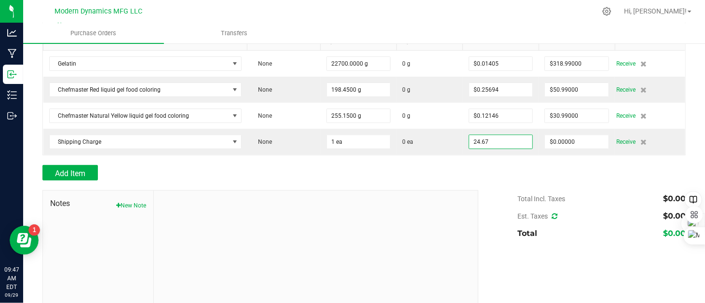
type input "$24.67000"
click at [473, 162] on div at bounding box center [363, 160] width 643 height 10
type input "1"
type input "$24.67000"
click at [552, 215] on icon at bounding box center [555, 216] width 6 height 7
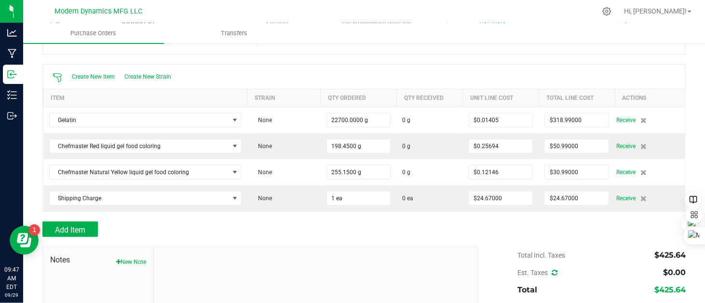
scroll to position [0, 0]
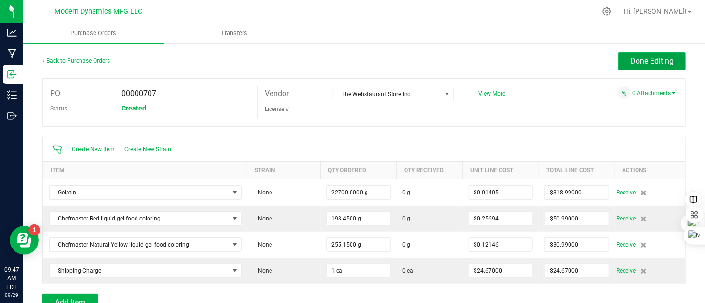
click at [641, 65] on span "Done Editing" at bounding box center [651, 60] width 43 height 9
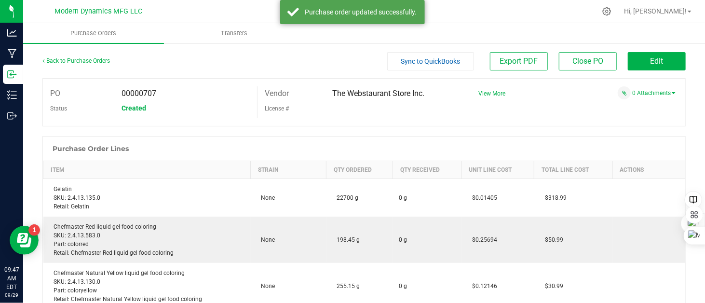
click at [428, 57] on span "Sync to QuickBooks" at bounding box center [430, 61] width 59 height 8
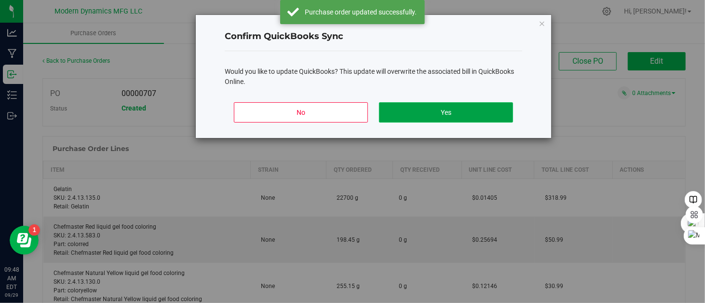
click at [434, 113] on button "Yes" at bounding box center [446, 112] width 134 height 20
